Goal: Information Seeking & Learning: Learn about a topic

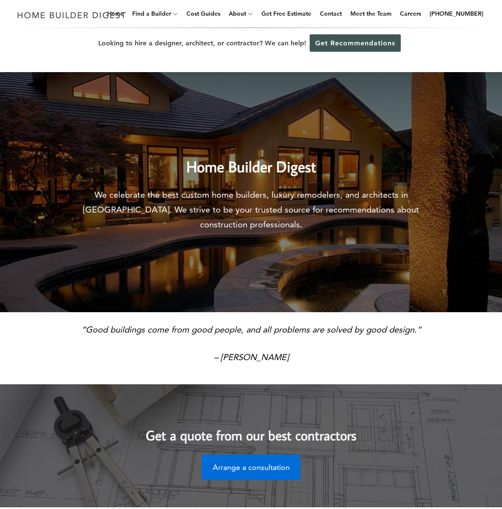
click at [224, 11] on link "Cost Guides" at bounding box center [203, 13] width 41 height 27
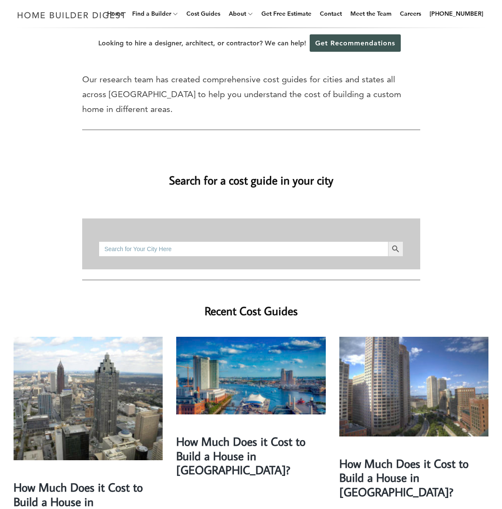
click at [156, 241] on input "Search for:" at bounding box center [243, 248] width 289 height 15
type input "kitchen remodel"
click at [388, 241] on button "Search Button" at bounding box center [395, 248] width 15 height 15
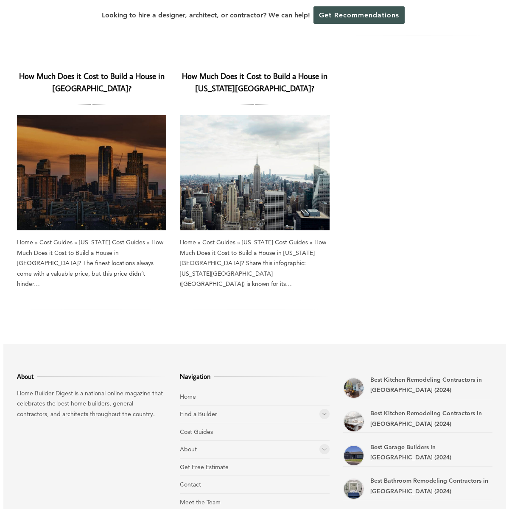
scroll to position [405, 0]
